Goal: Transaction & Acquisition: Purchase product/service

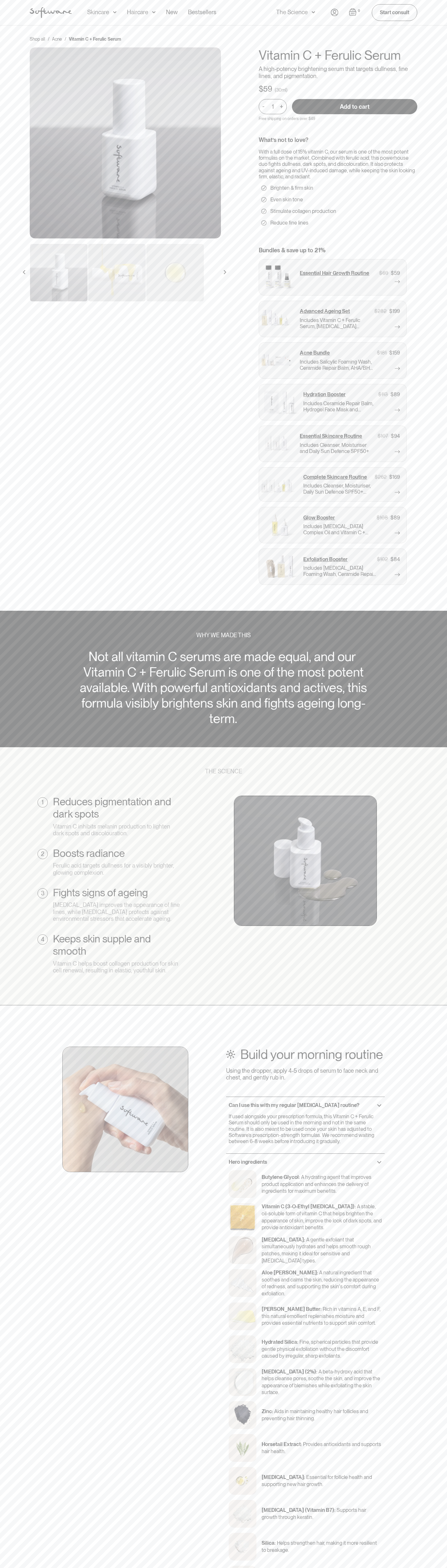
click at [354, 107] on input "Add to cart" at bounding box center [354, 106] width 125 height 15
click at [445, 21] on div "Acne Ageing Pigmentation Everyday care Hair Loss Learn Skincare Custom Formulas…" at bounding box center [223, 13] width 447 height 26
click at [429, 607] on div "Shop all / Acne / Vitamin C + Ferulic Serum Vitamin C + Ferulic Serum A high-po…" at bounding box center [223, 318] width 447 height 585
click at [216, 1568] on html "Acne Ageing Pigmentation Everyday care Hair Loss Learn Skincare Custom Formulas…" at bounding box center [223, 784] width 447 height 1568
